Goal: Transaction & Acquisition: Purchase product/service

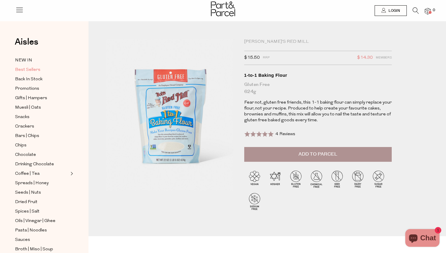
click at [24, 70] on span "Best Sellers" at bounding box center [27, 69] width 25 height 7
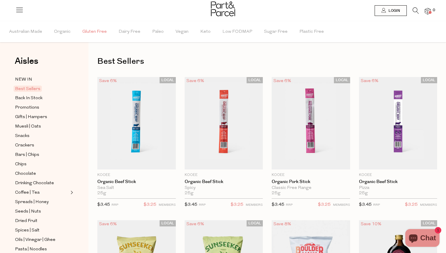
click at [103, 30] on span "Gluten Free" at bounding box center [94, 32] width 24 height 21
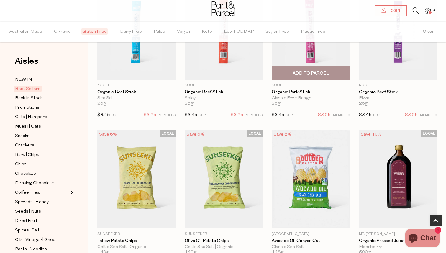
scroll to position [90, 0]
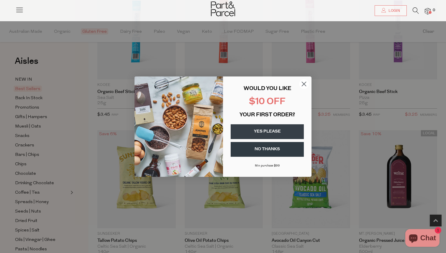
click at [302, 83] on icon "Close dialog" at bounding box center [304, 84] width 4 height 4
